Goal: Information Seeking & Learning: Learn about a topic

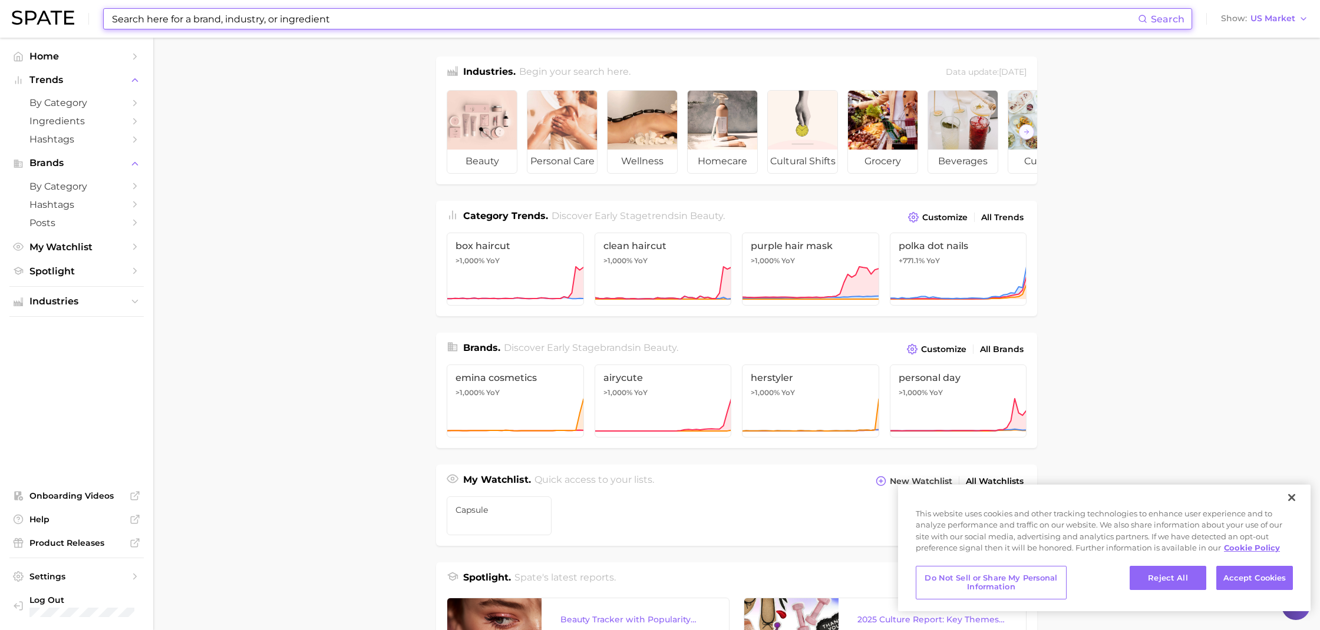
click at [260, 24] on input at bounding box center [624, 19] width 1027 height 20
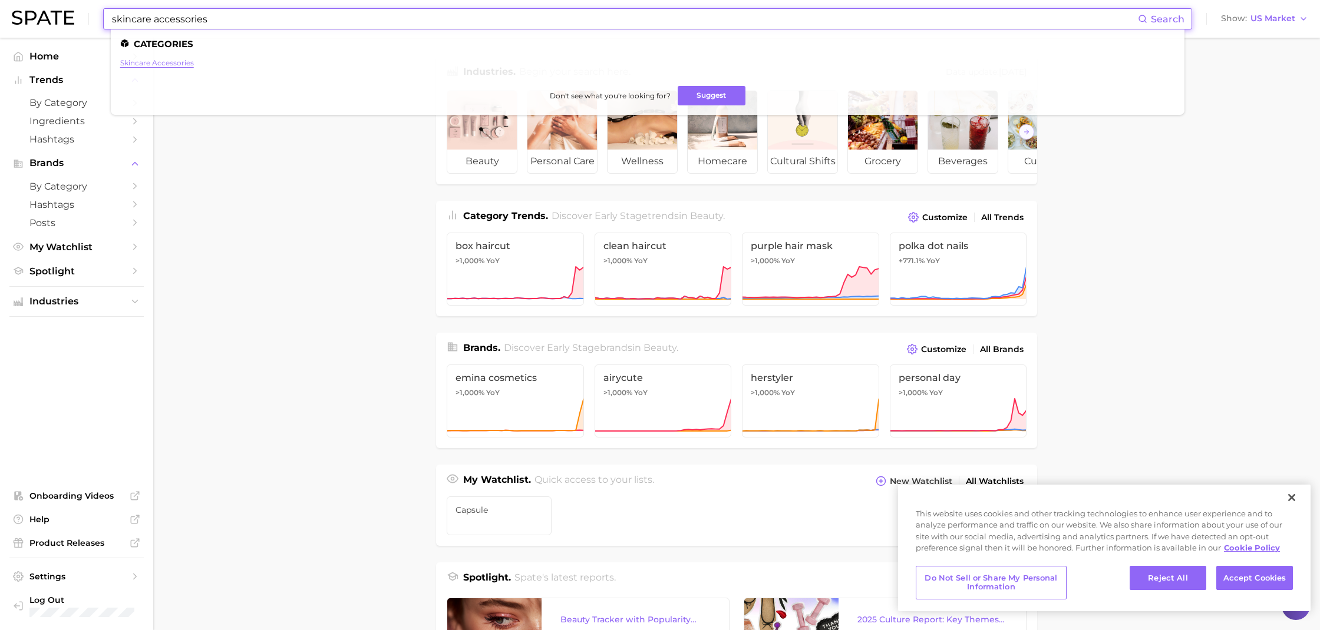
type input "skincare accessories"
click at [170, 61] on link "skincare accessories" at bounding box center [157, 62] width 74 height 9
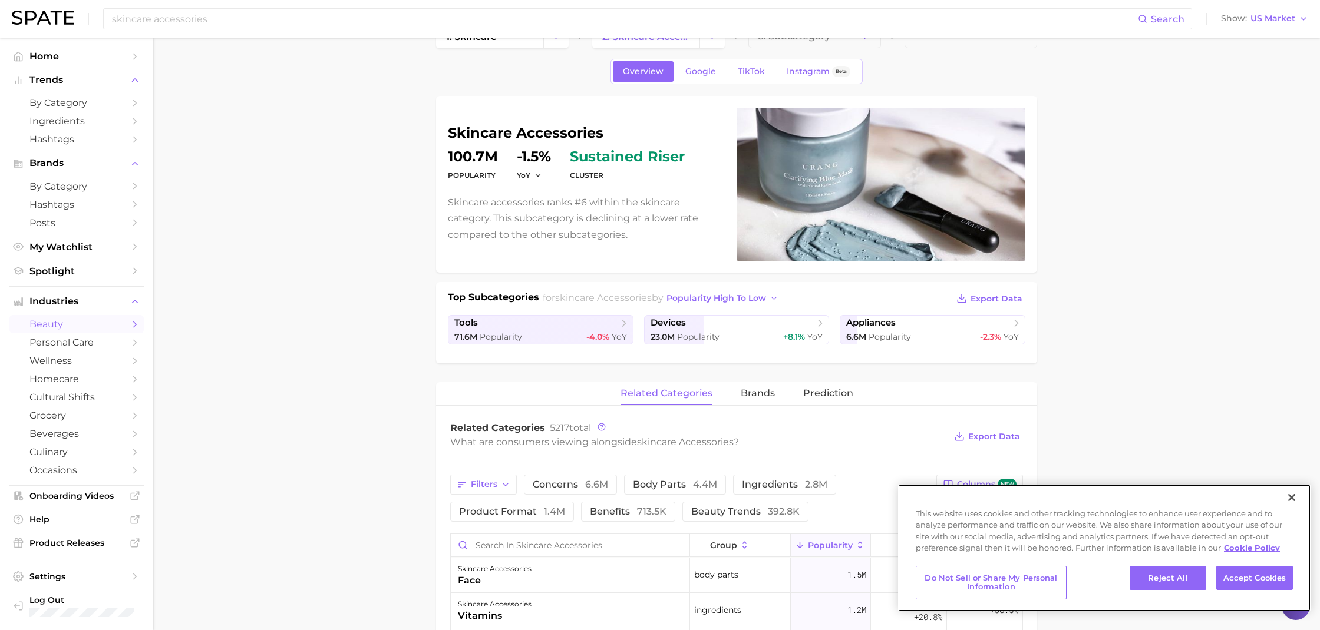
scroll to position [16, 0]
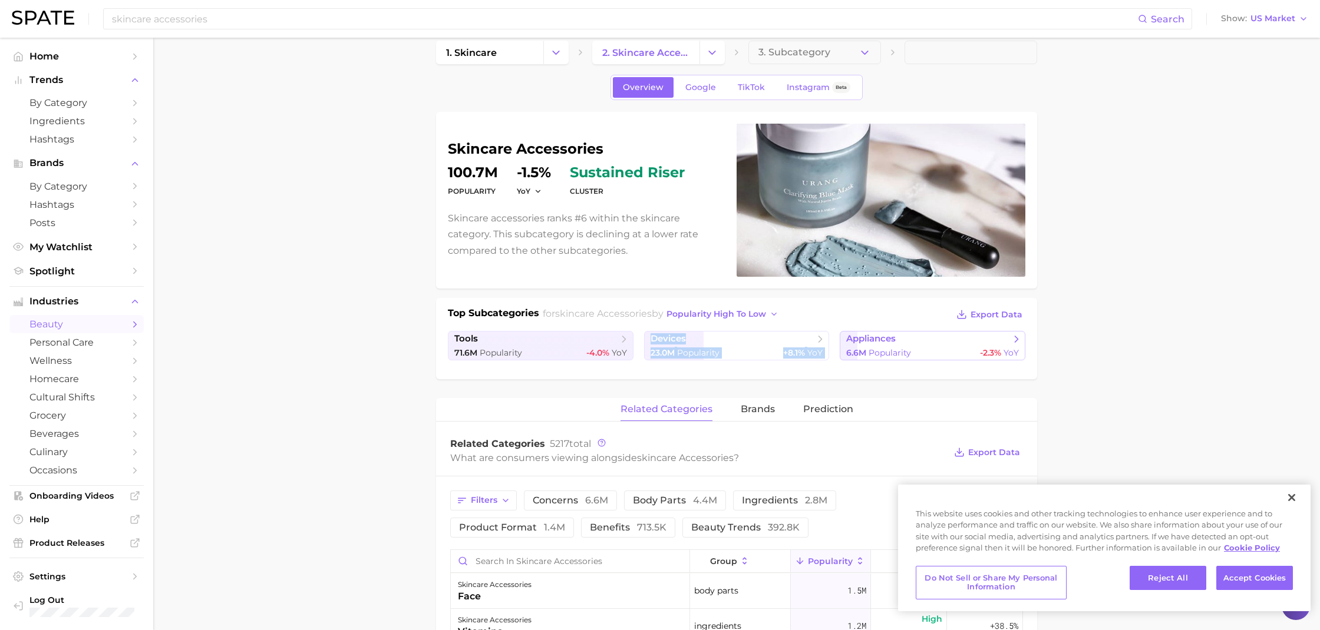
click at [1019, 341] on icon at bounding box center [1016, 339] width 12 height 12
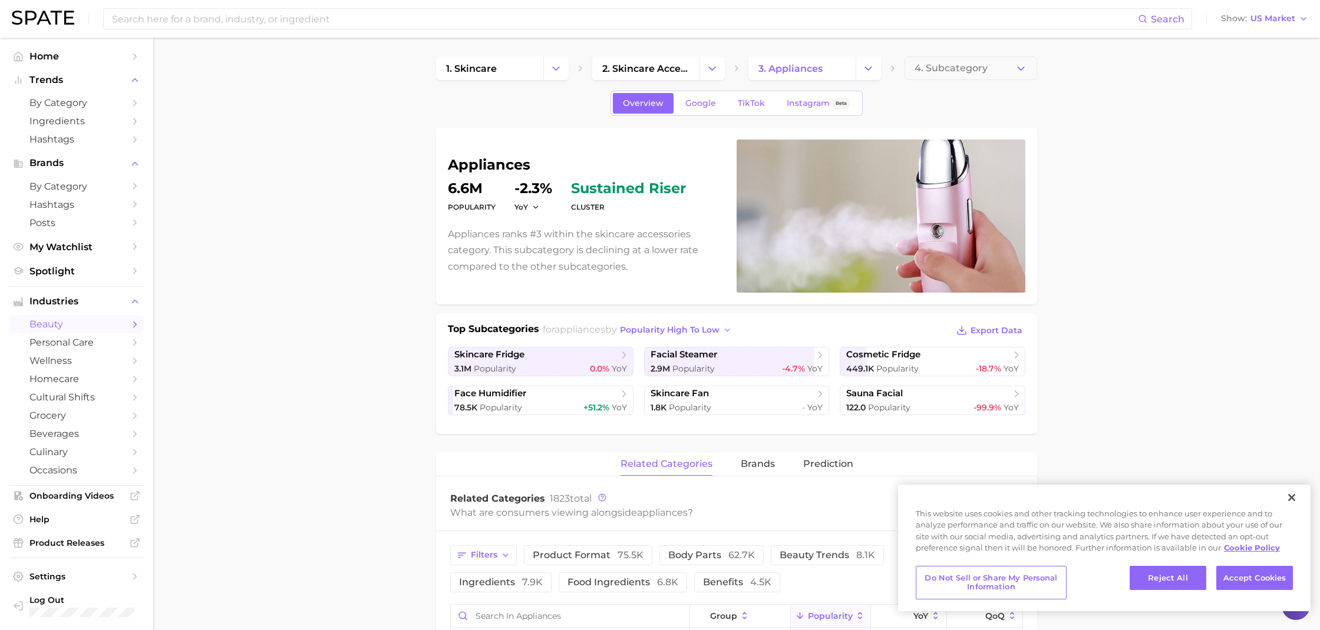
type input "skincare accessories"
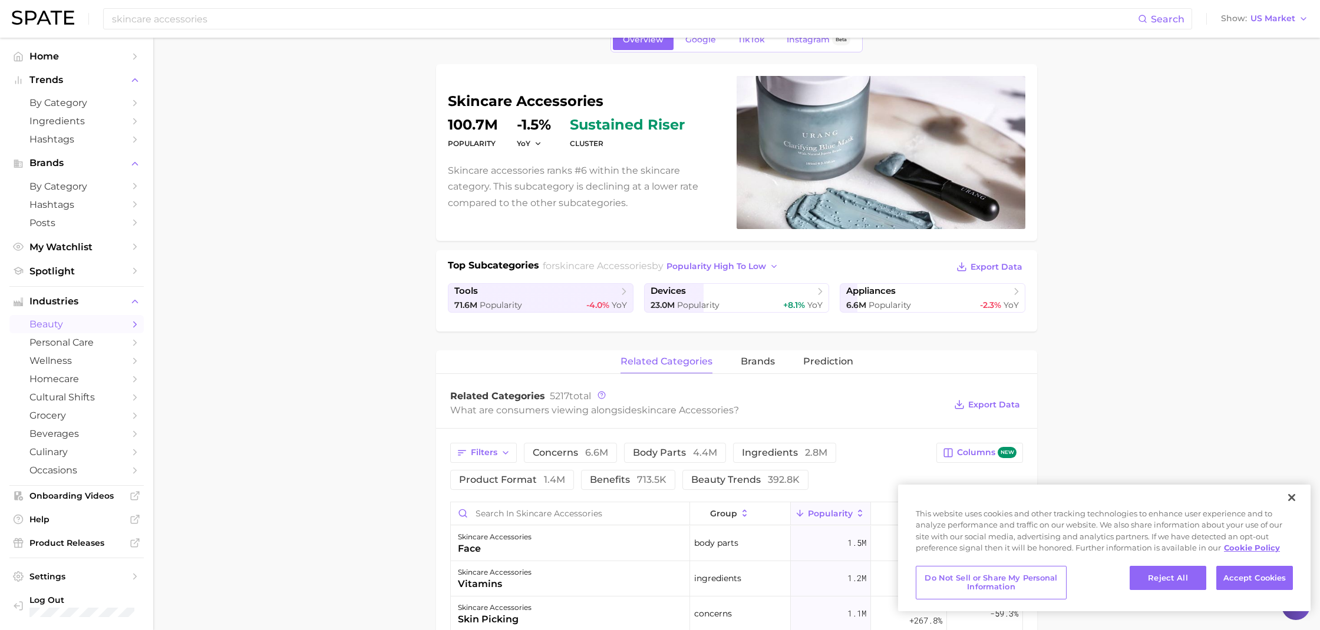
scroll to position [71, 0]
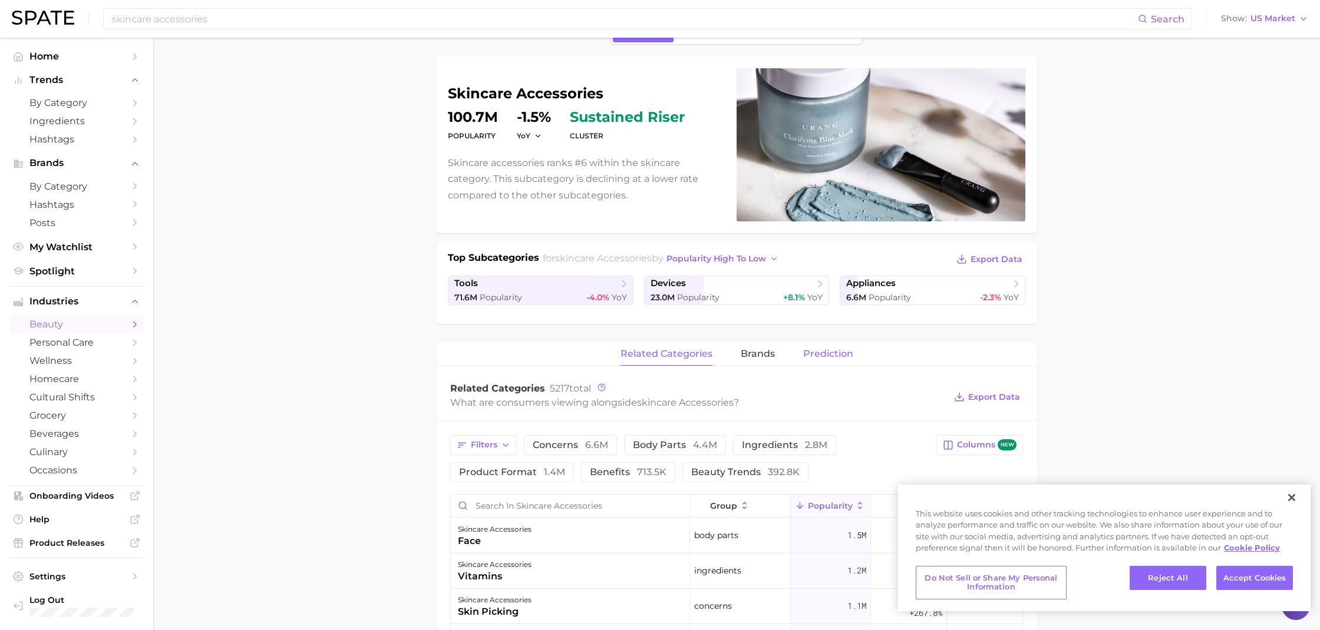
click at [822, 352] on span "Prediction" at bounding box center [828, 354] width 50 height 11
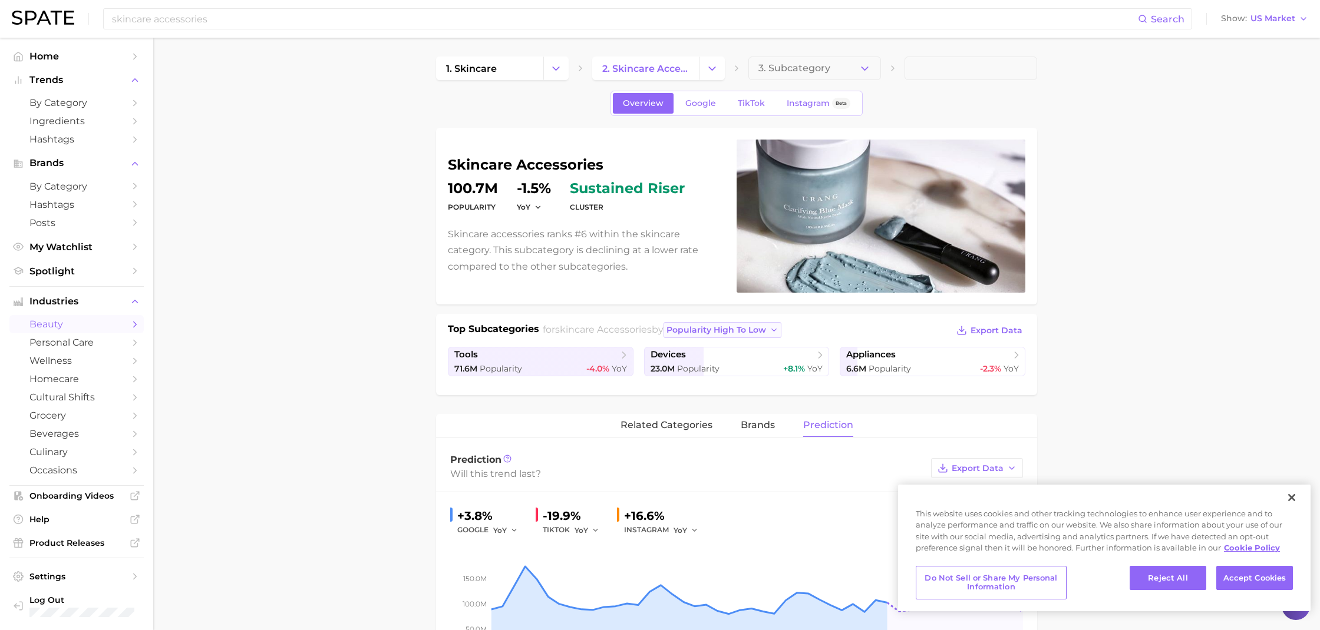
scroll to position [-2, 0]
click at [690, 333] on span "popularity high to low" at bounding box center [716, 330] width 100 height 10
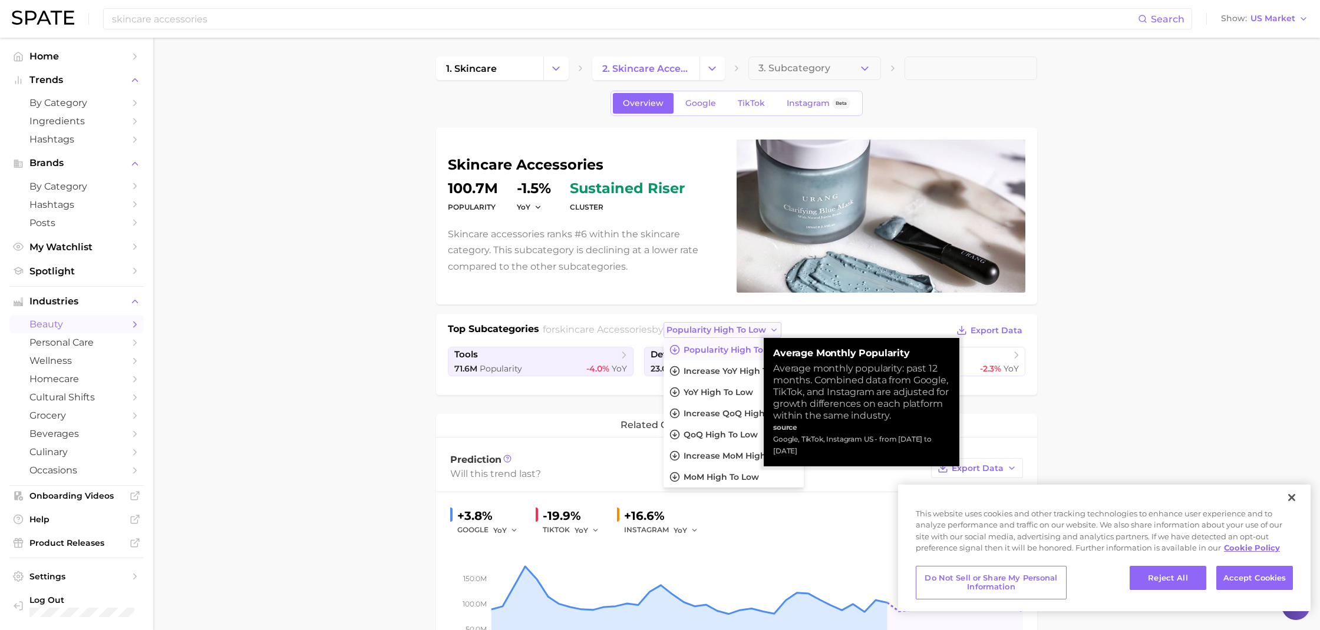
scroll to position [1, 0]
click at [690, 333] on span "popularity high to low" at bounding box center [716, 330] width 100 height 10
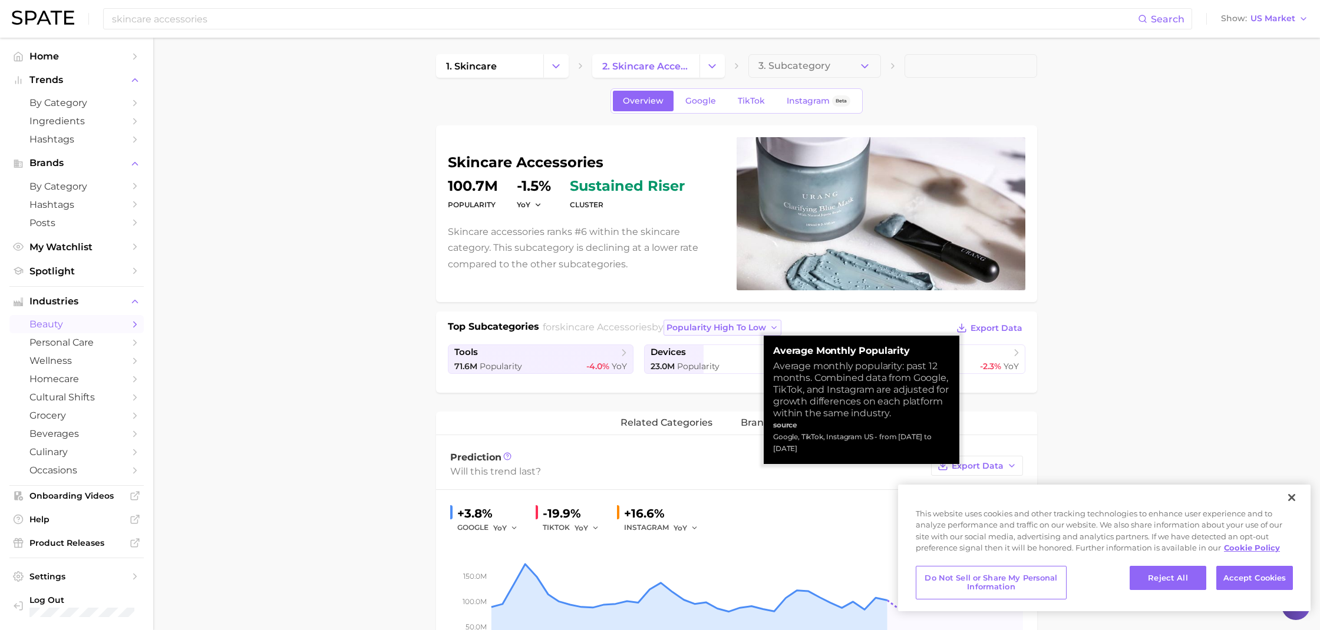
click at [690, 333] on button "popularity high to low" at bounding box center [722, 328] width 118 height 16
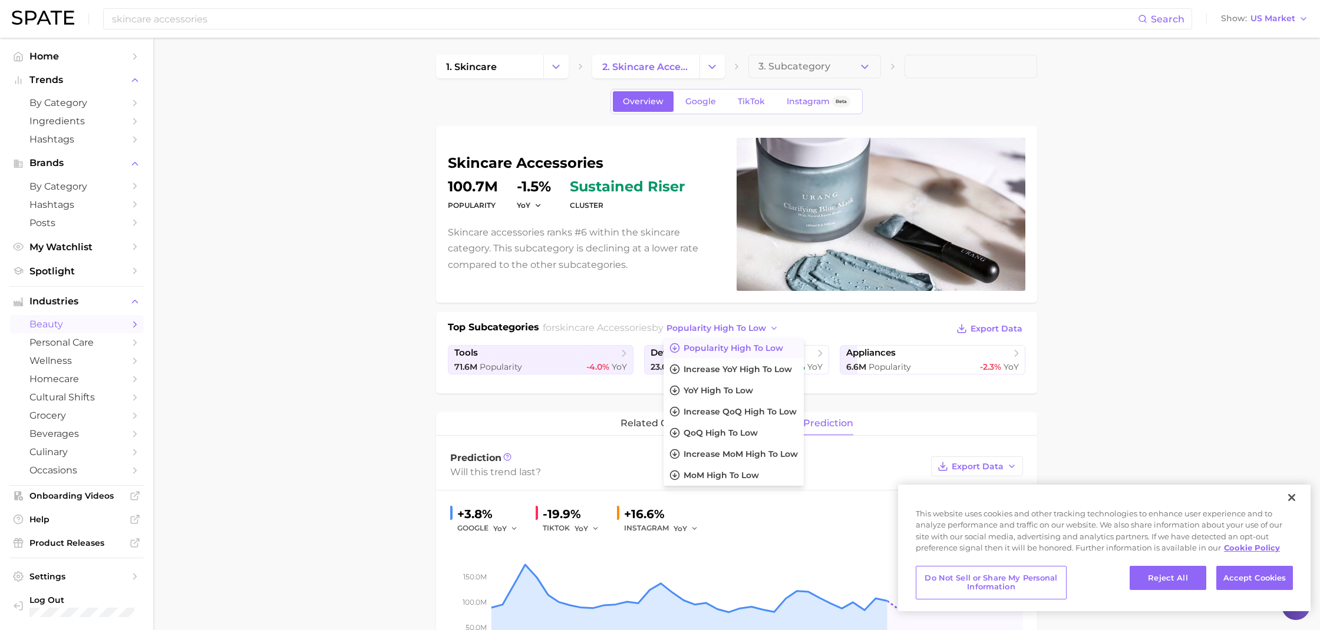
click at [348, 339] on main "1. skincare 2. skincare accessories 3. Subcategory Overview Google TikTok Insta…" at bounding box center [736, 531] width 1167 height 990
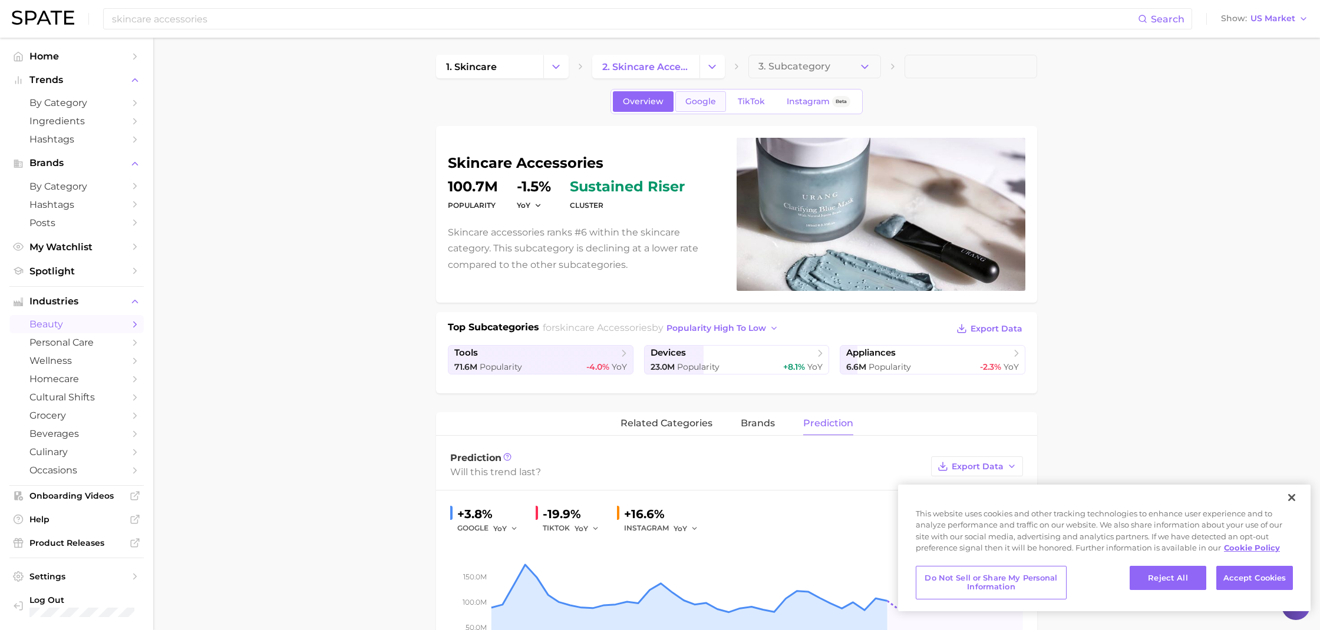
click at [701, 96] on link "Google" at bounding box center [700, 101] width 51 height 21
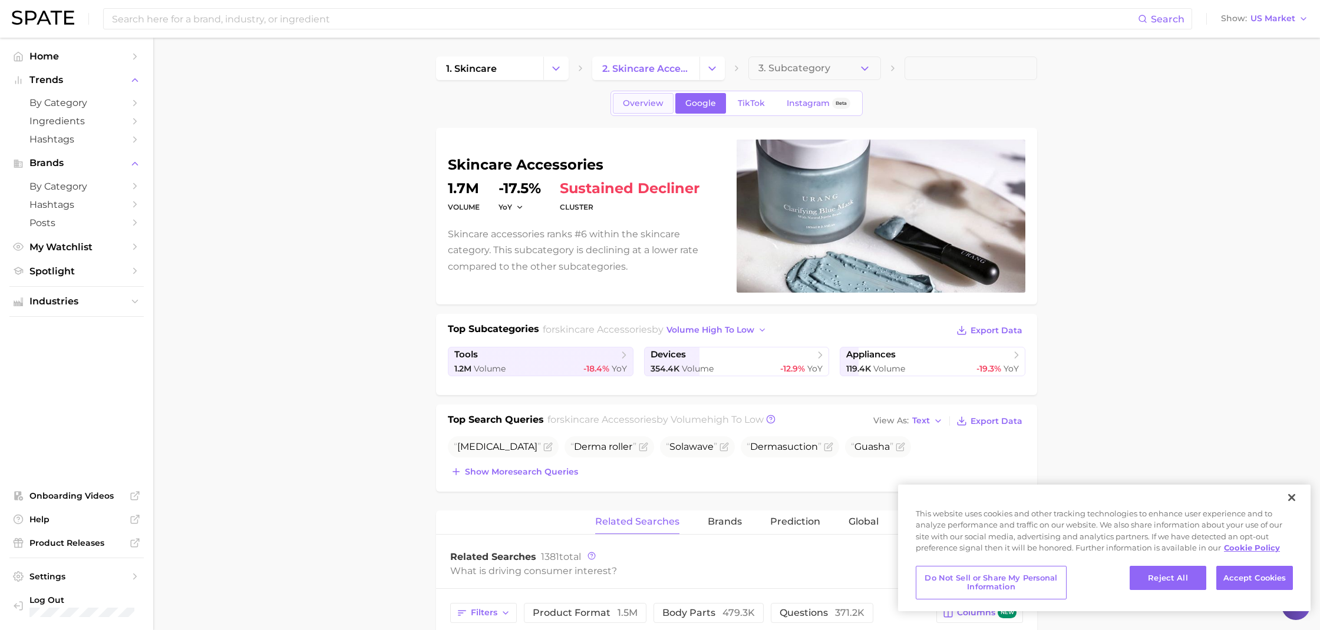
click at [659, 103] on span "Overview" at bounding box center [643, 103] width 41 height 10
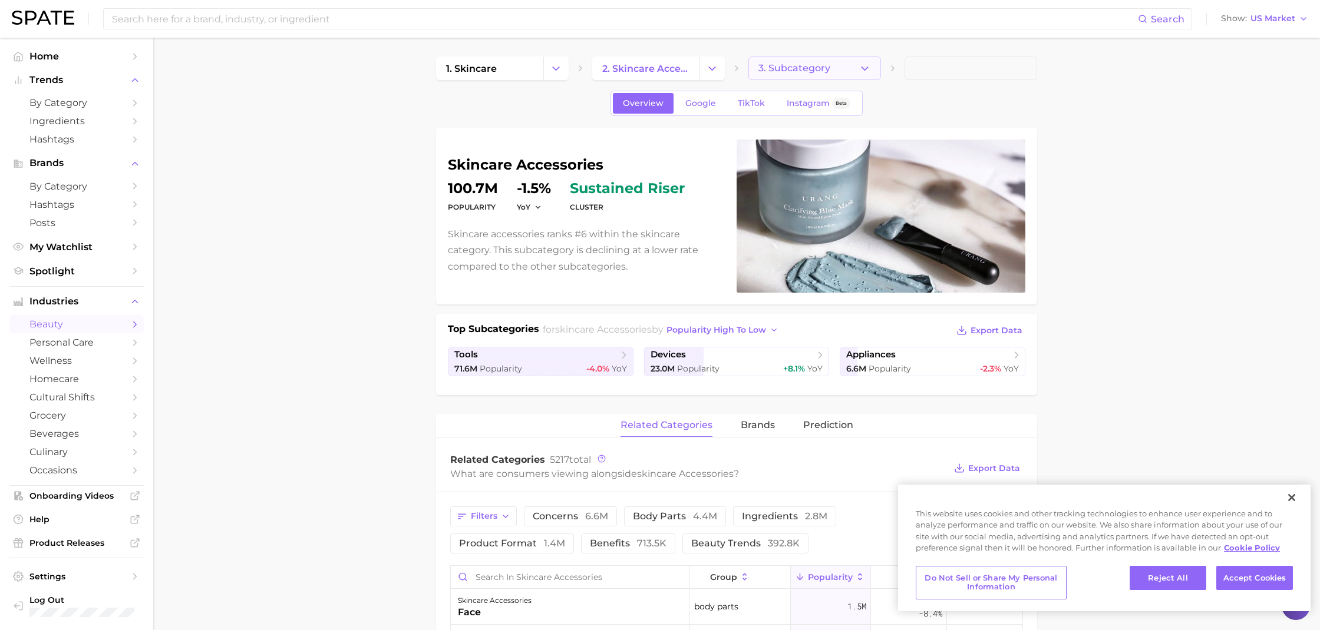
click at [863, 67] on icon "button" at bounding box center [864, 68] width 12 height 12
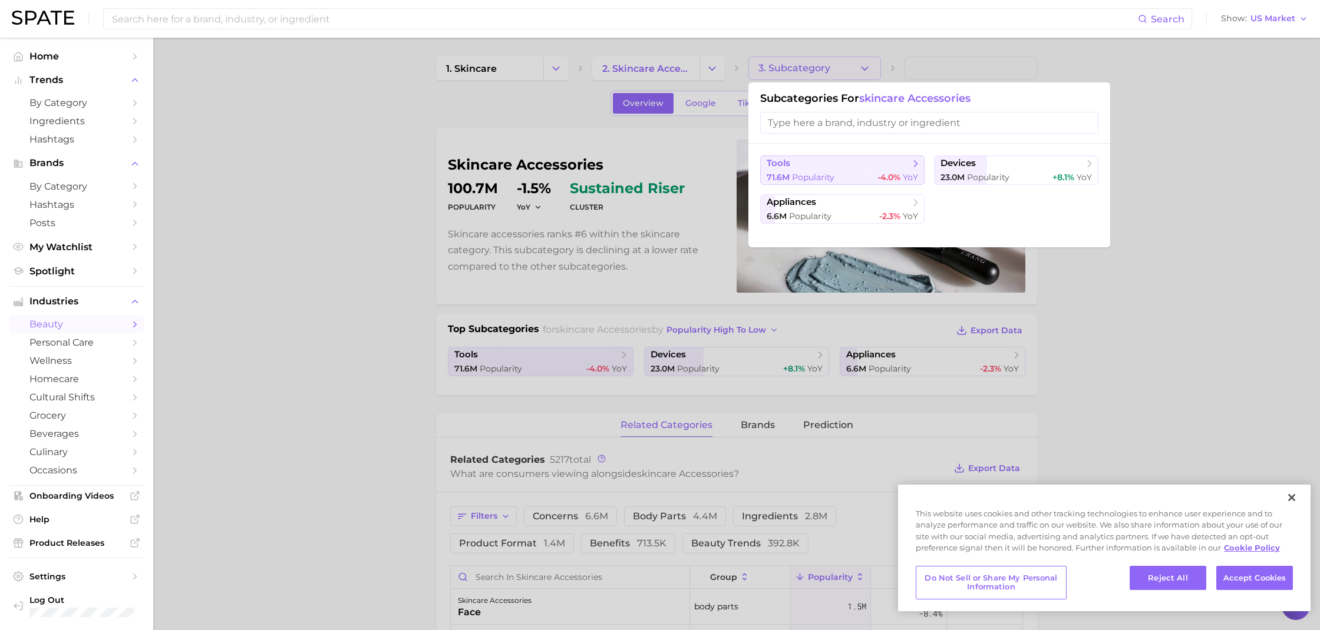
click at [818, 170] on button "tools 71.6m Popularity -4.0% YoY" at bounding box center [842, 170] width 164 height 29
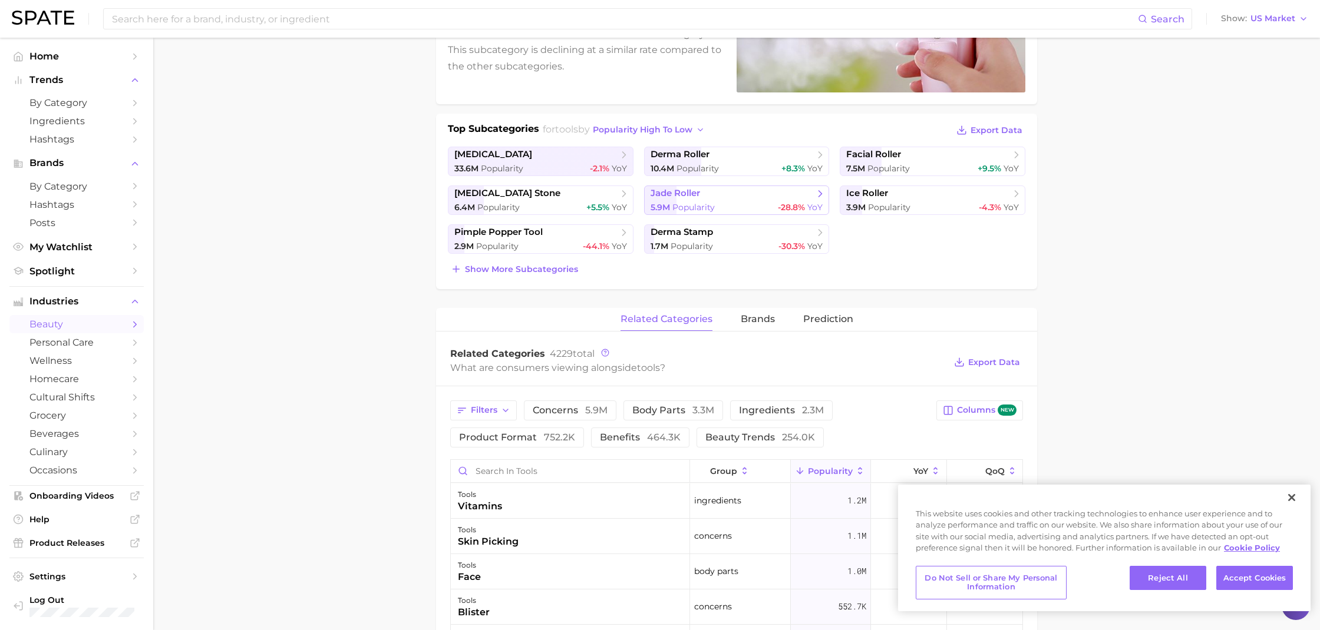
scroll to position [193, 0]
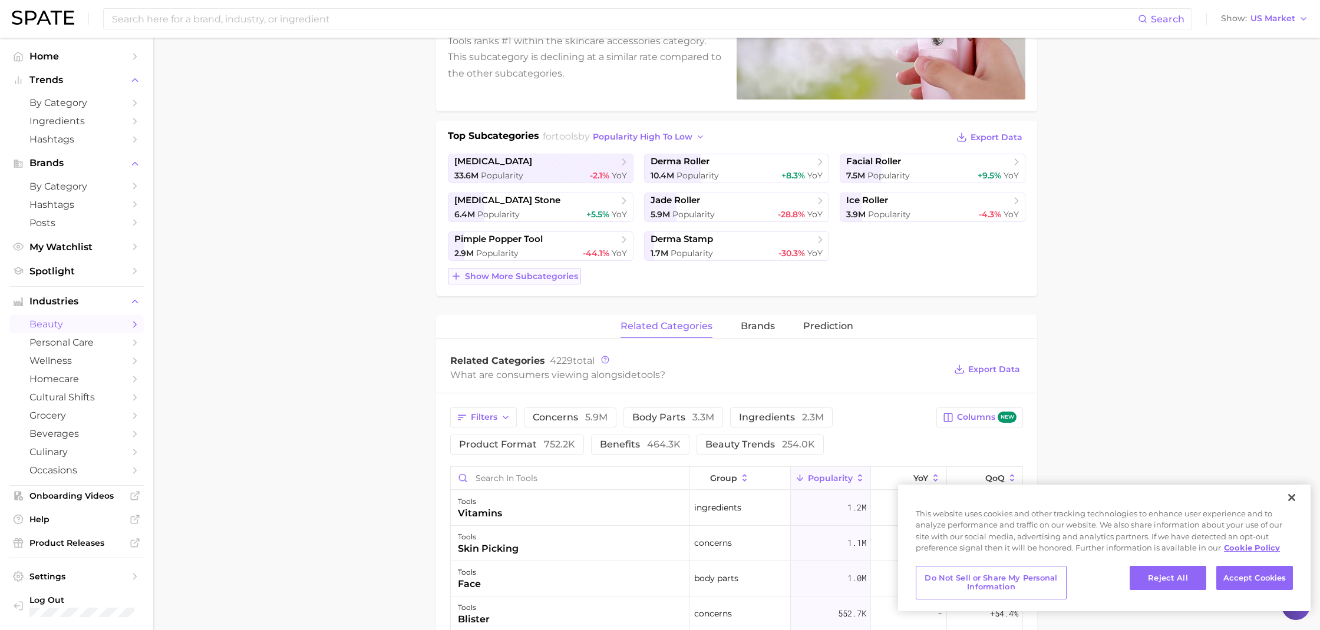
click at [504, 276] on span "Show more subcategories" at bounding box center [521, 277] width 113 height 10
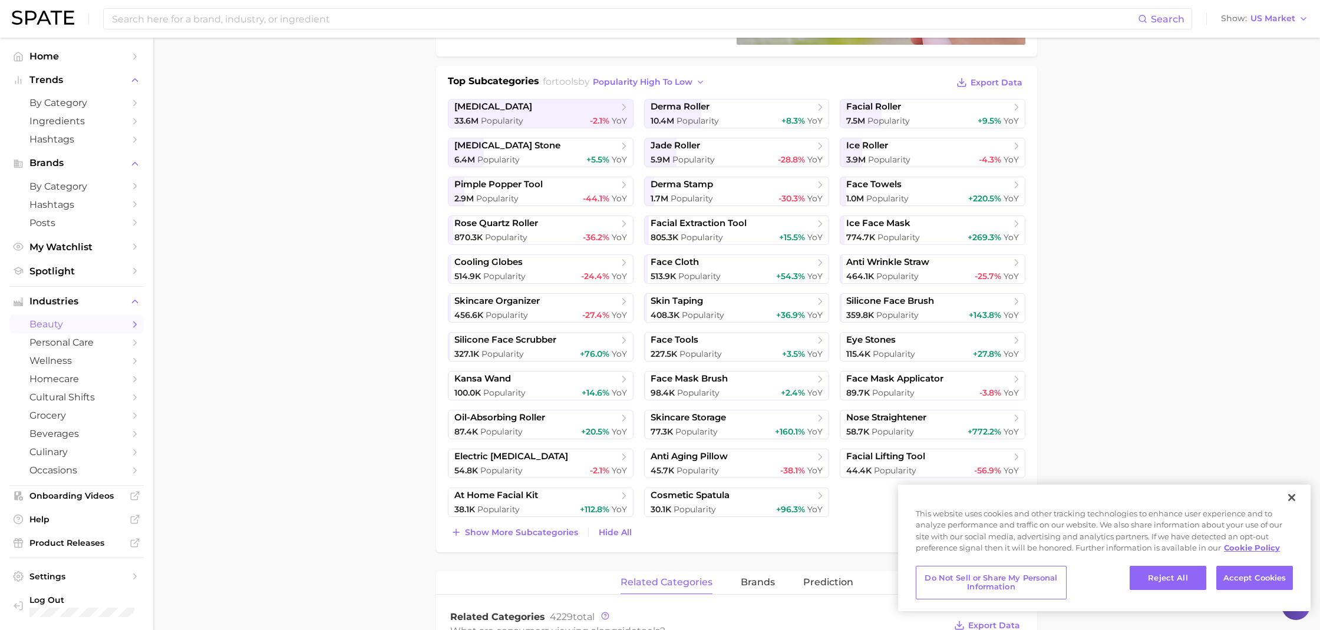
scroll to position [249, 0]
click at [1293, 494] on button "Close" at bounding box center [1291, 498] width 26 height 26
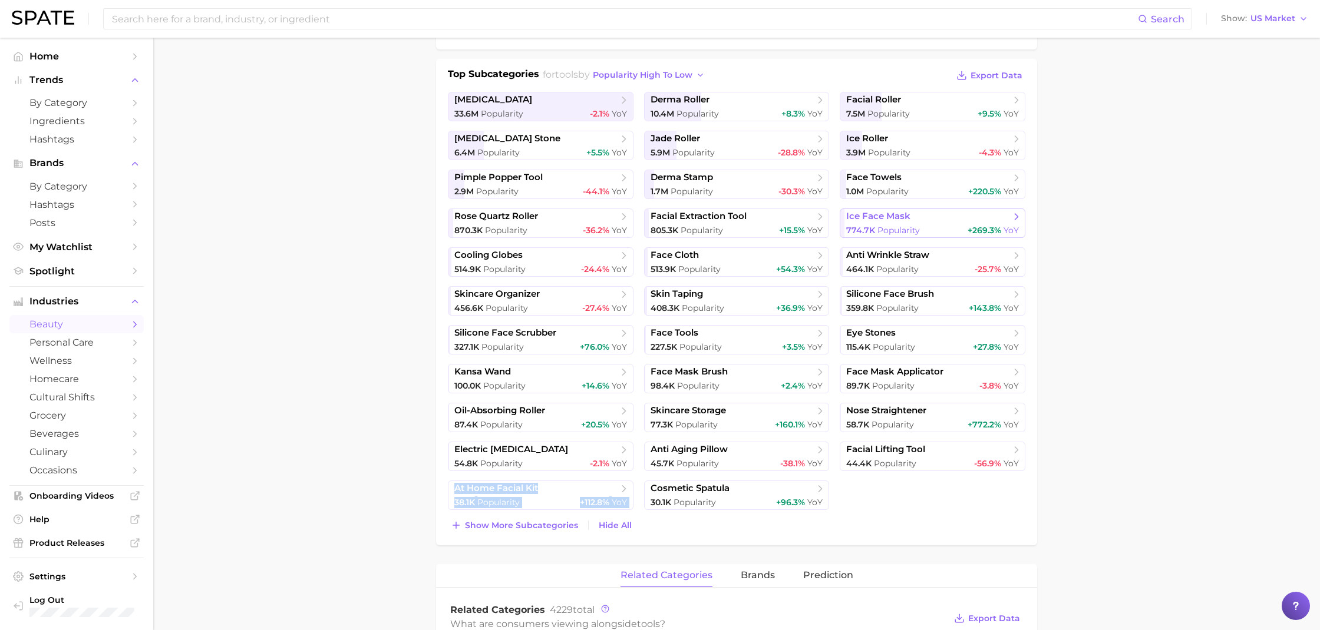
scroll to position [257, 0]
click at [504, 521] on span "Show more subcategories" at bounding box center [521, 523] width 113 height 10
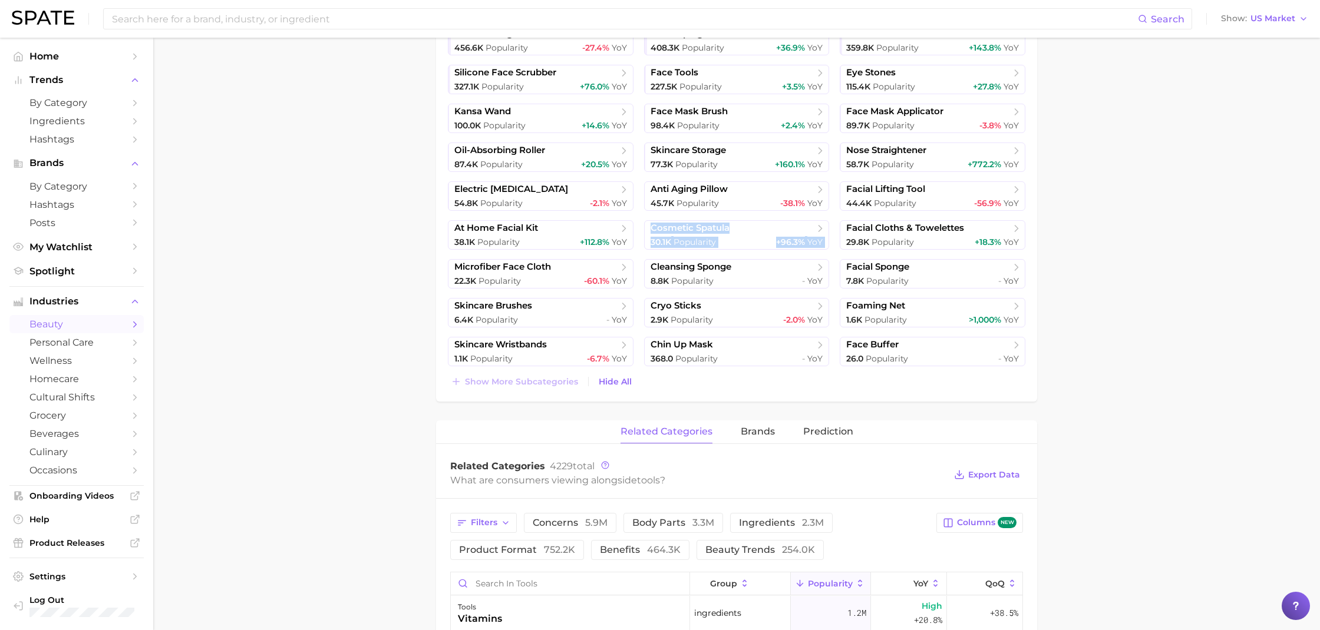
scroll to position [519, 0]
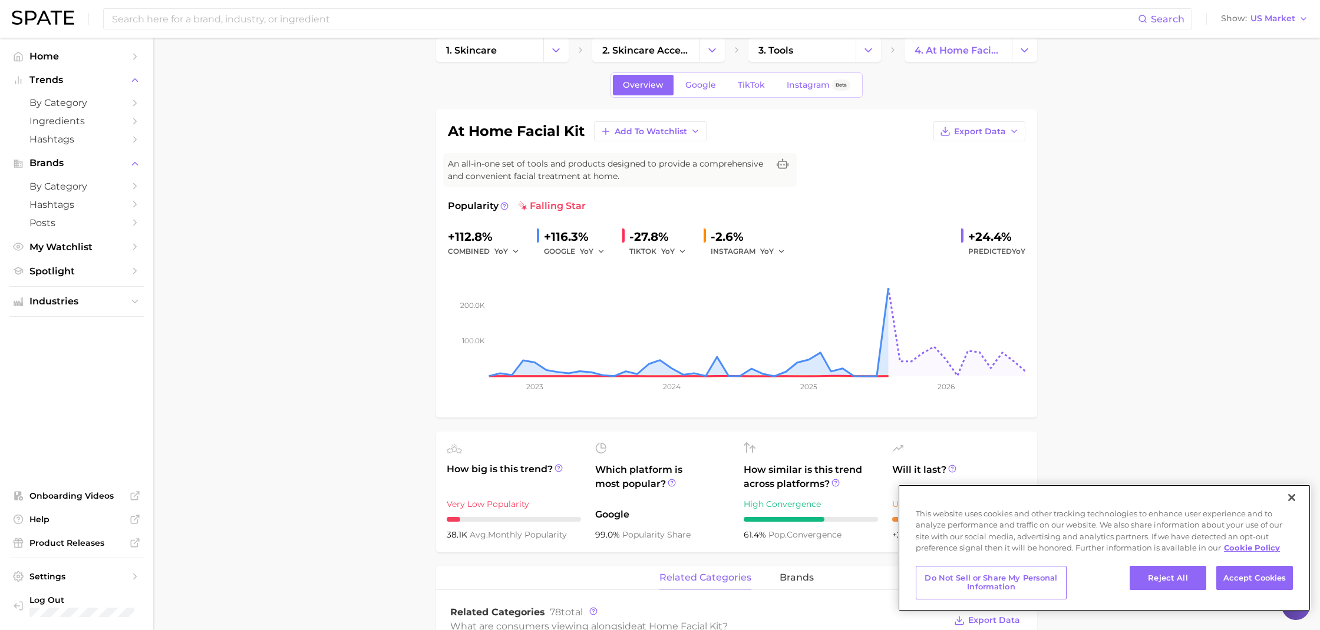
scroll to position [4, 0]
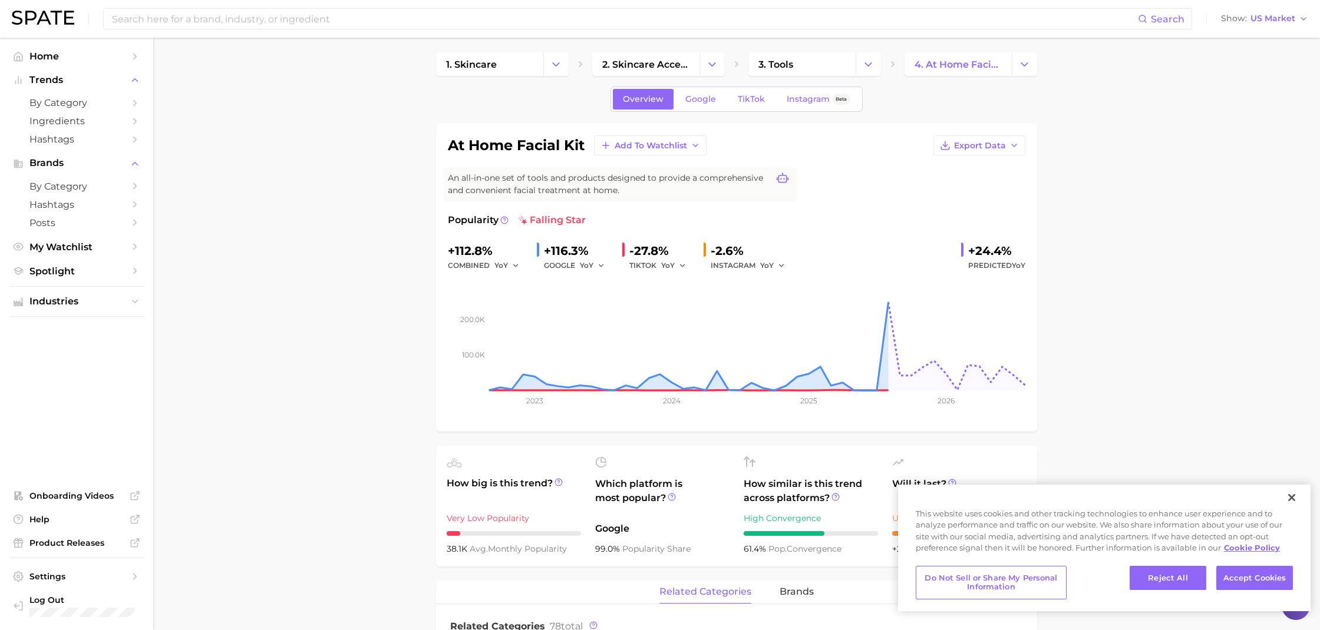
click at [779, 179] on icon at bounding box center [783, 179] width 12 height 12
click at [606, 187] on span "An all-in-one set of tools and products designed to provide a comprehensive and…" at bounding box center [608, 184] width 321 height 25
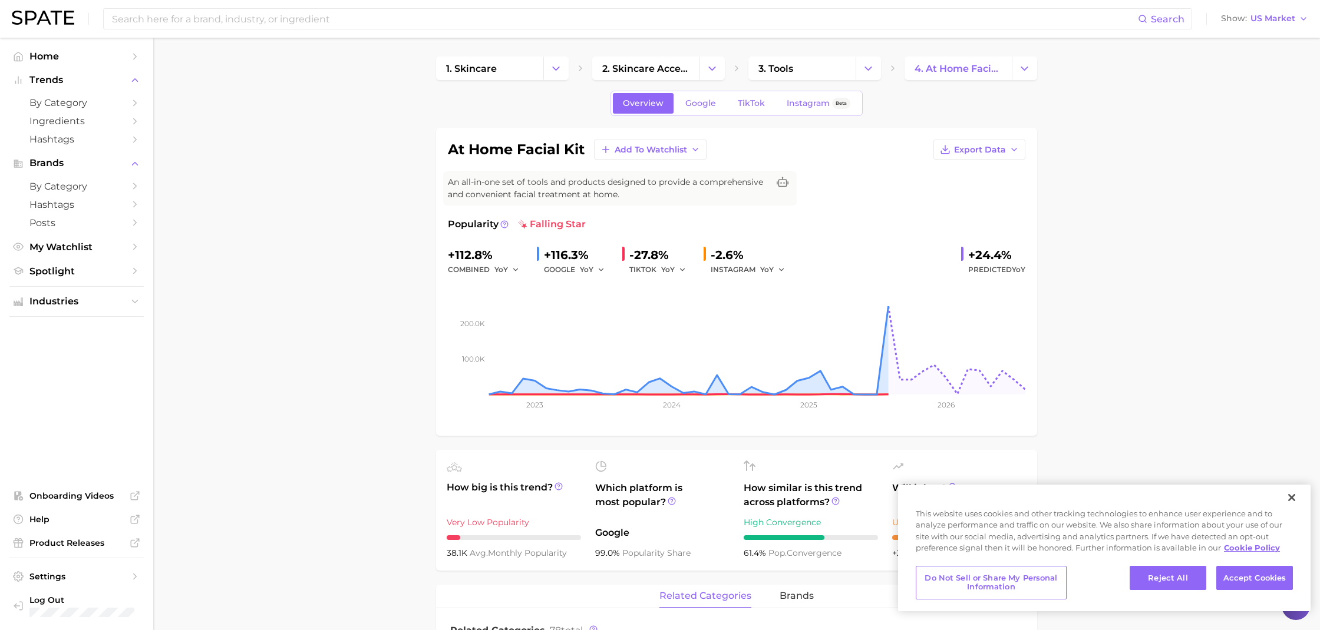
scroll to position [0, 0]
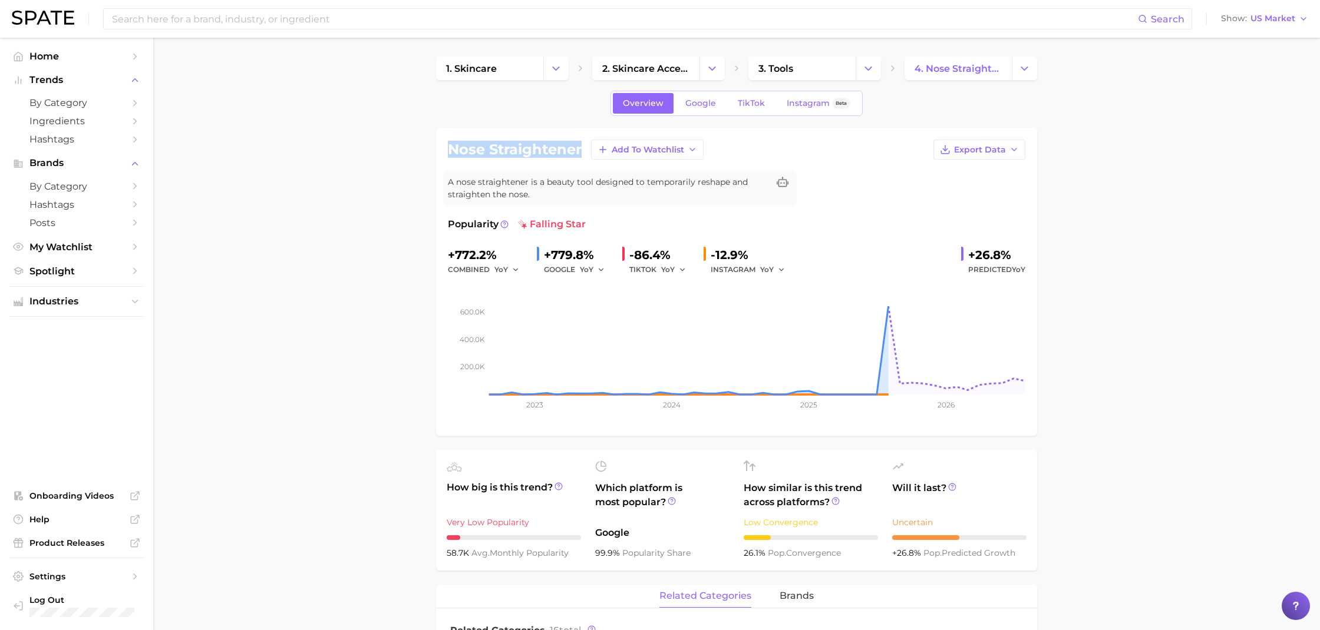
drag, startPoint x: 570, startPoint y: 153, endPoint x: 445, endPoint y: 154, distance: 124.3
click at [445, 154] on div "nose straightener Add to Watchlist Export Data A nose straightener is a beauty …" at bounding box center [736, 282] width 601 height 308
copy h1 "nose straightener"
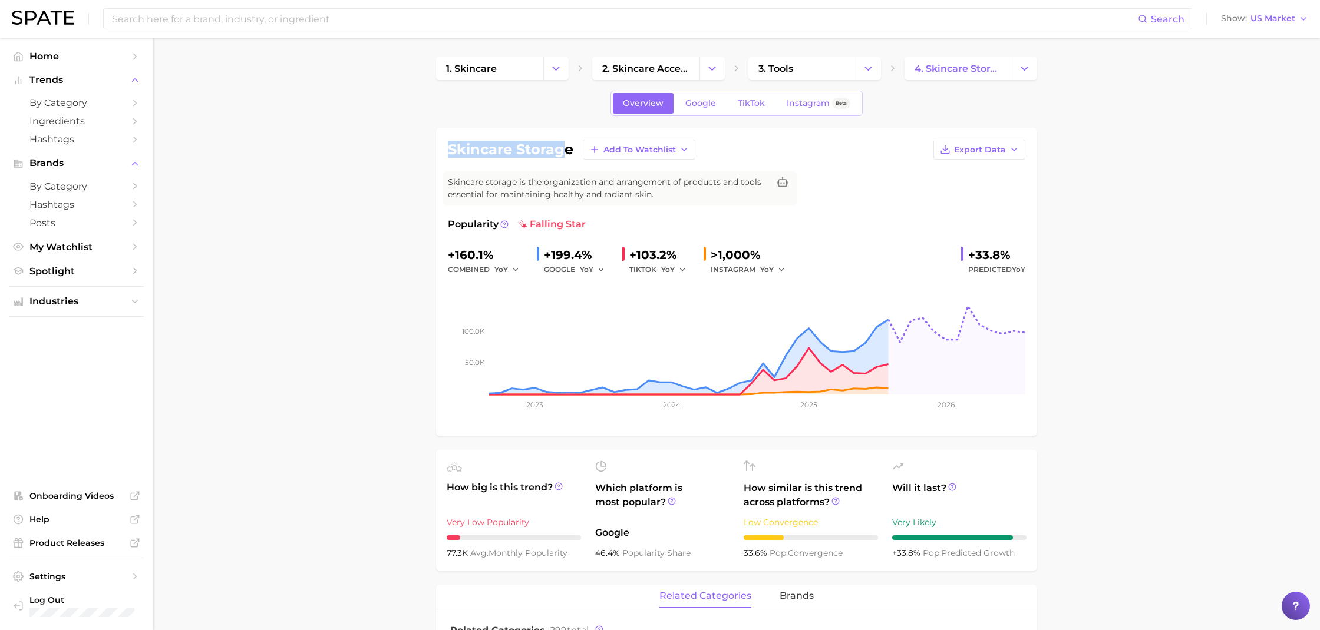
drag, startPoint x: 556, startPoint y: 151, endPoint x: 440, endPoint y: 148, distance: 116.7
click at [440, 148] on div "skincare storage Add to Watchlist Export Data Skincare storage is the organizat…" at bounding box center [736, 282] width 601 height 308
click at [484, 146] on h1 "skincare storage" at bounding box center [510, 150] width 125 height 14
drag, startPoint x: 563, startPoint y: 148, endPoint x: 447, endPoint y: 148, distance: 115.5
click at [447, 148] on div "skincare storage Add to Watchlist Export Data Skincare storage is the organizat…" at bounding box center [736, 282] width 601 height 308
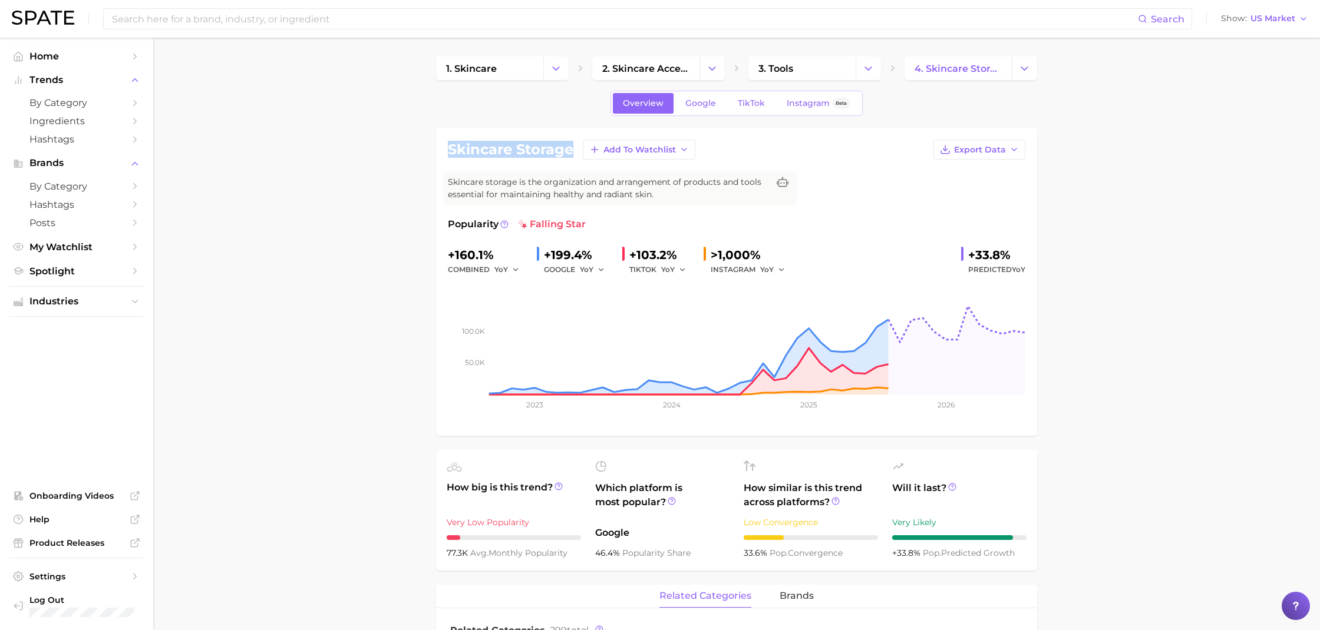
copy h1 "skincare storage"
